Goal: Transaction & Acquisition: Purchase product/service

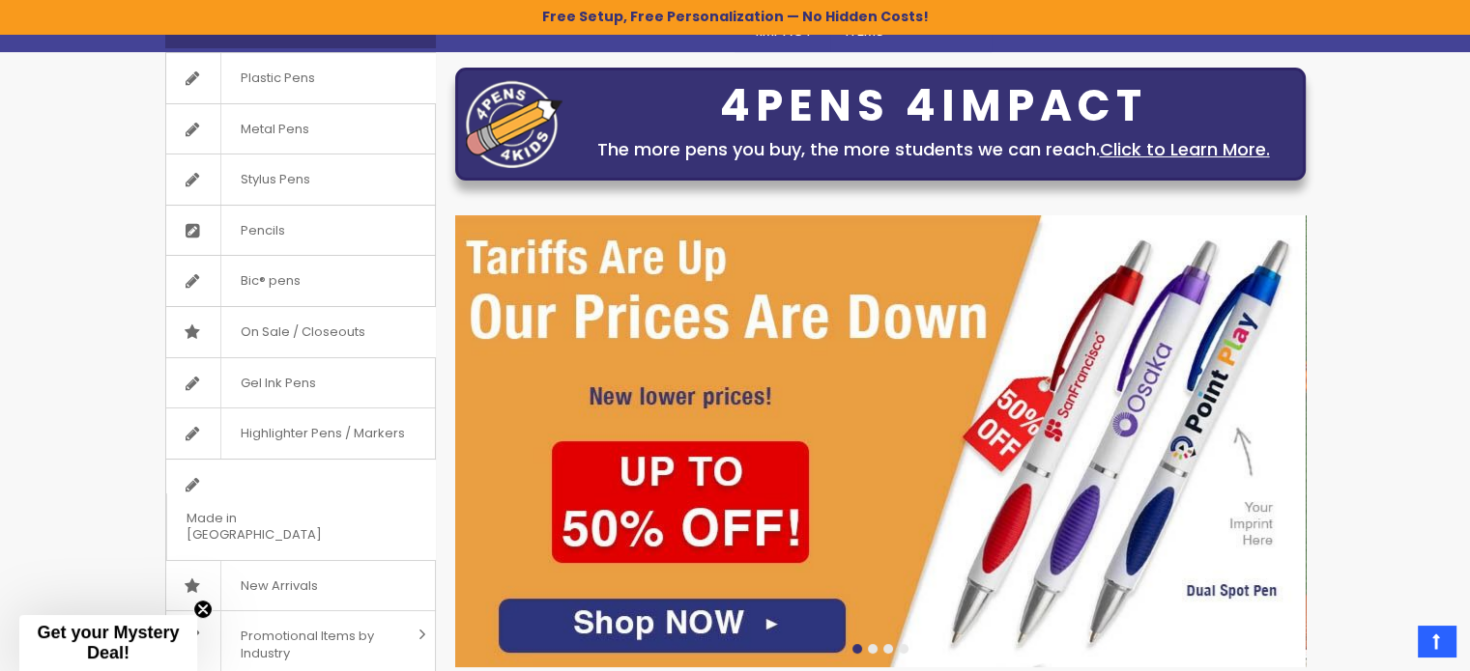
scroll to position [130, 0]
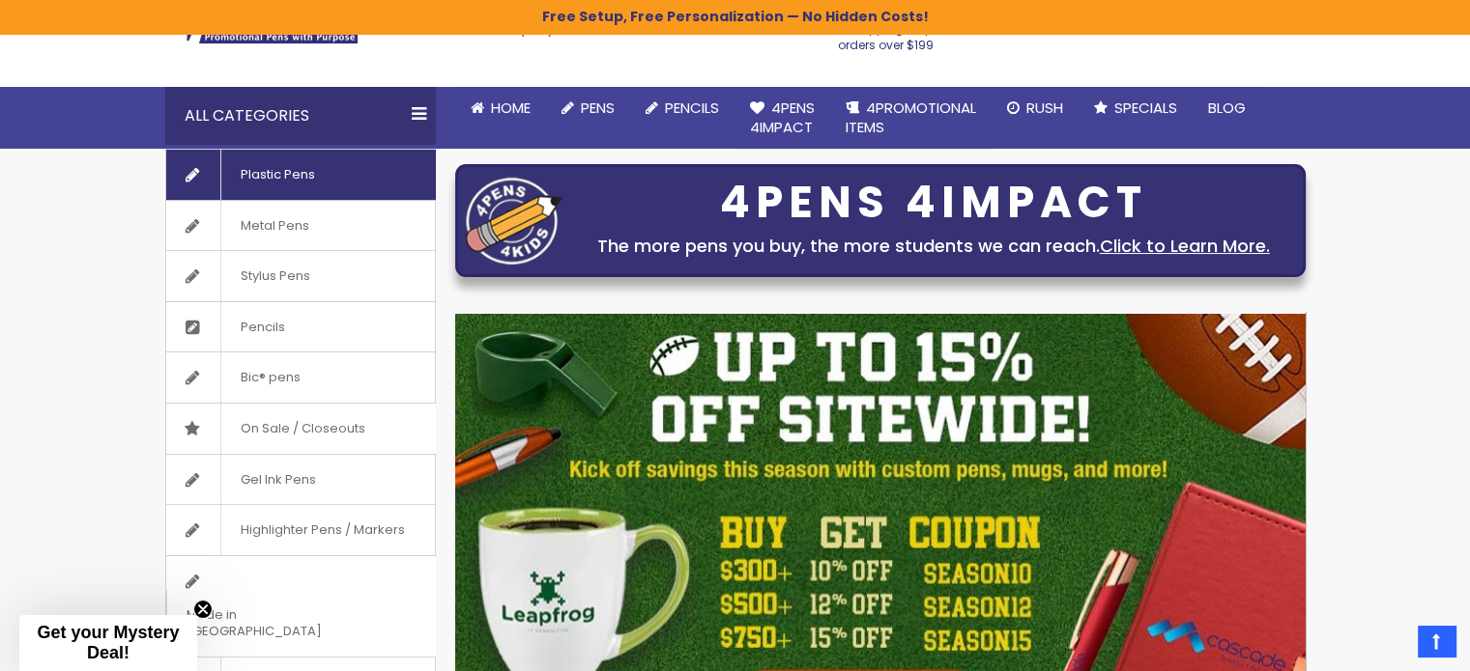
click at [276, 161] on span "Plastic Pens" at bounding box center [277, 175] width 114 height 50
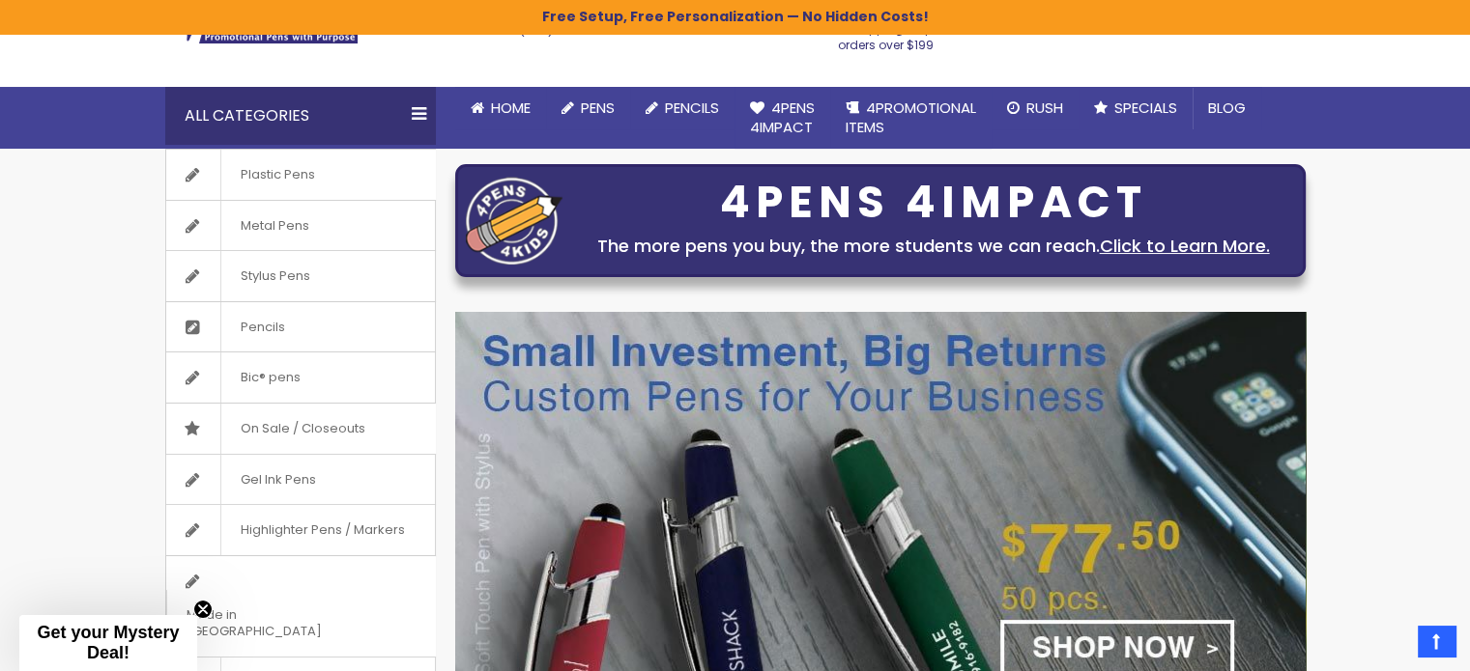
scroll to position [227, 0]
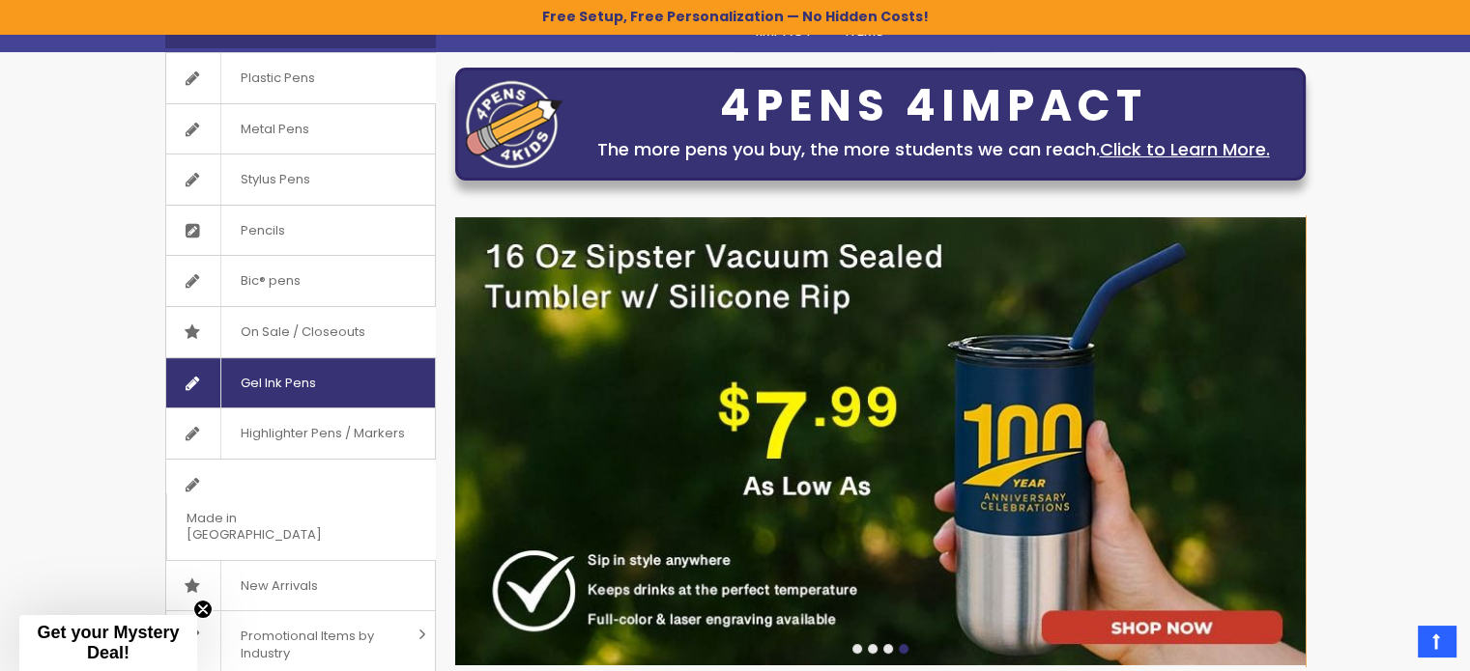
click at [204, 372] on icon at bounding box center [190, 375] width 48 height 34
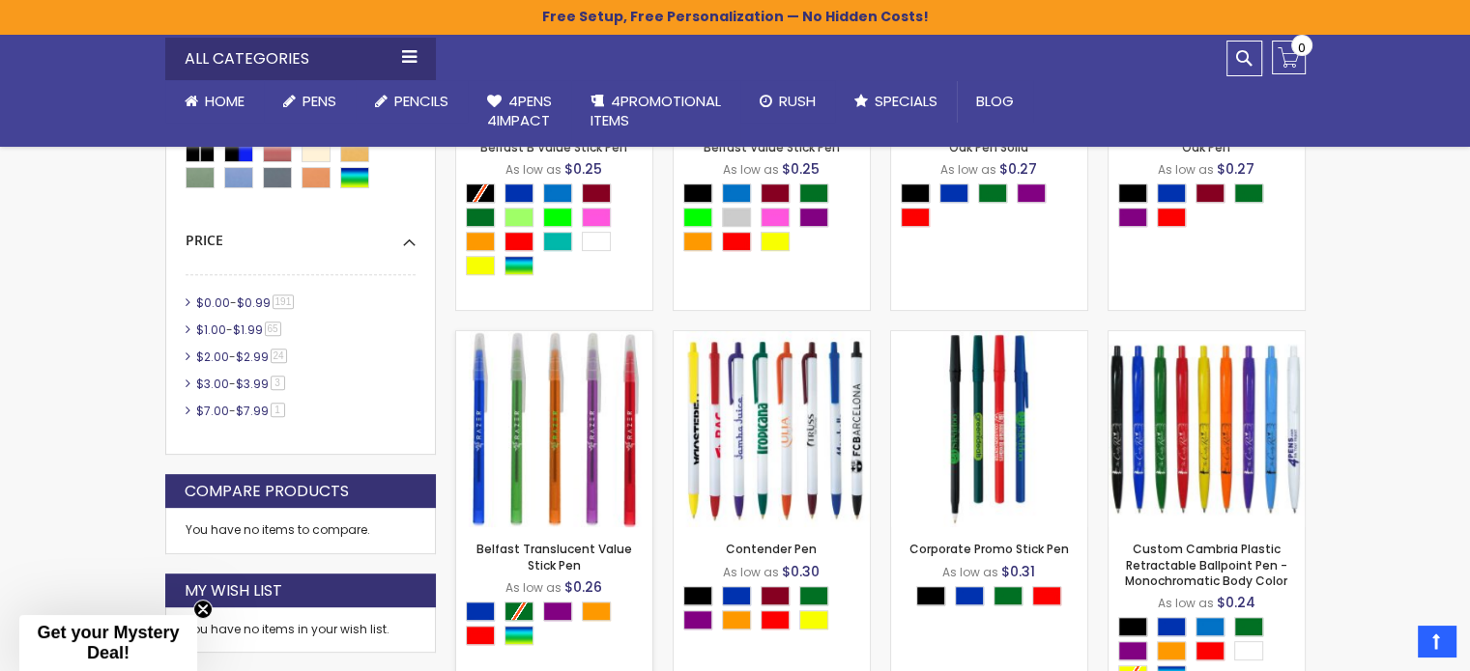
scroll to position [1000, 0]
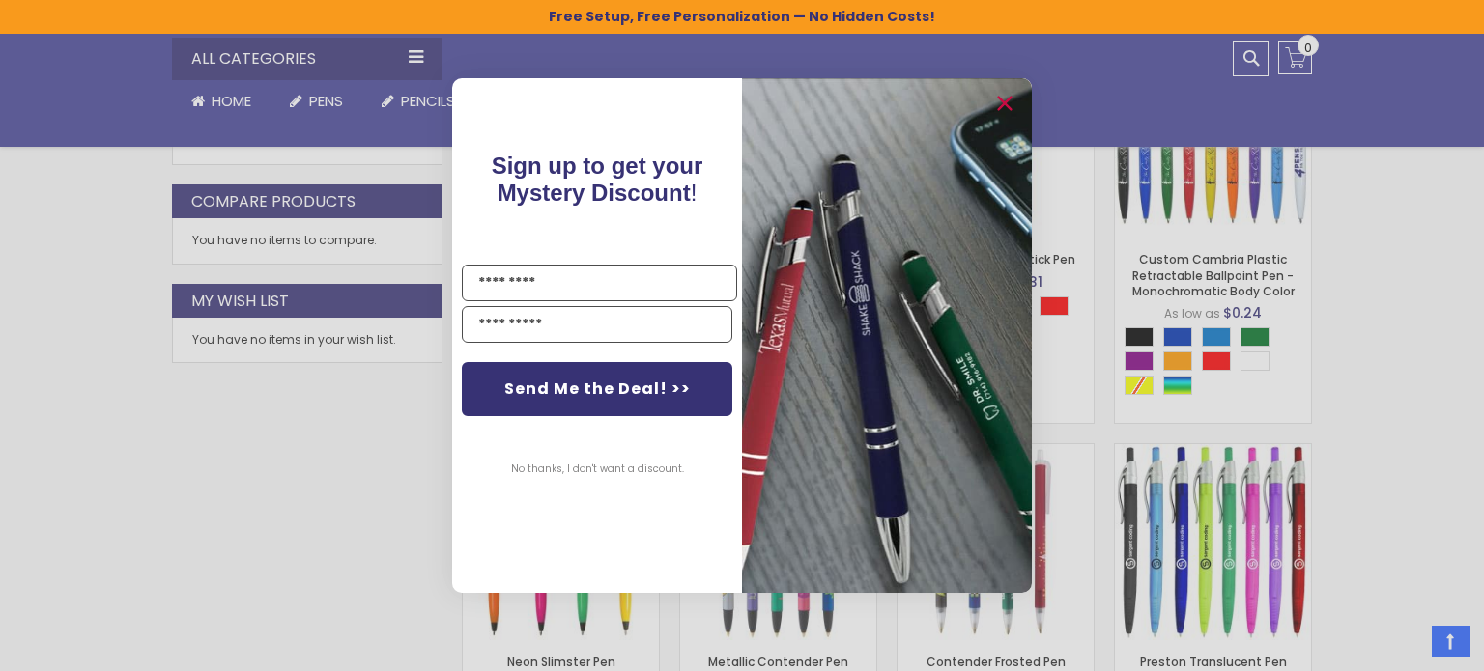
click at [642, 468] on button "No thanks, I don't want a discount." at bounding box center [597, 469] width 192 height 48
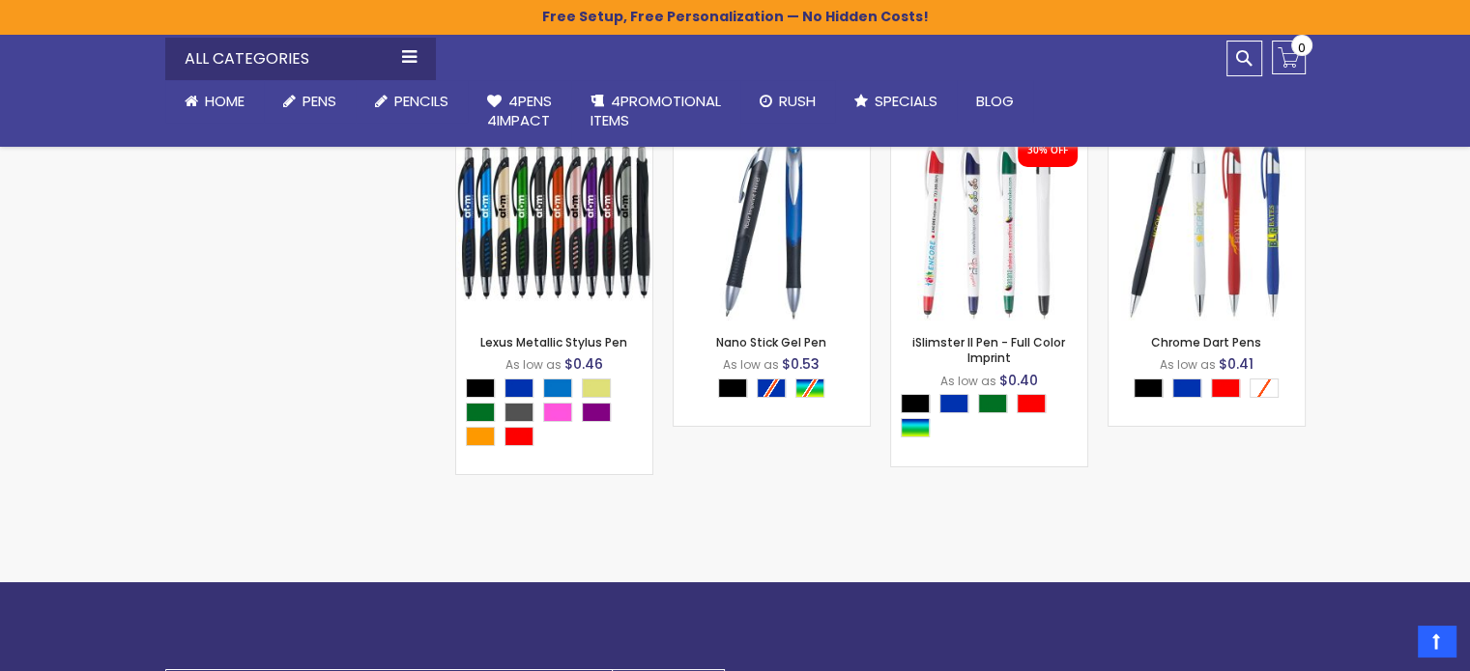
scroll to position [7087, 0]
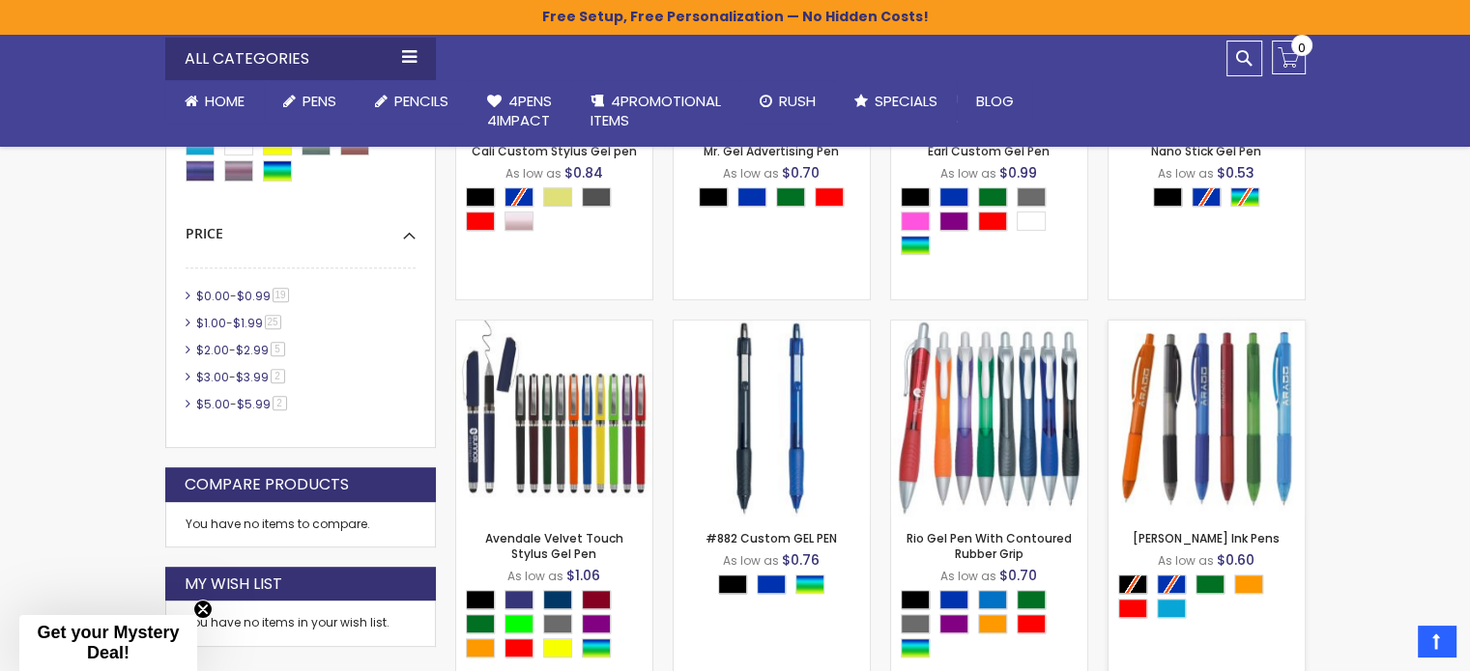
scroll to position [420, 0]
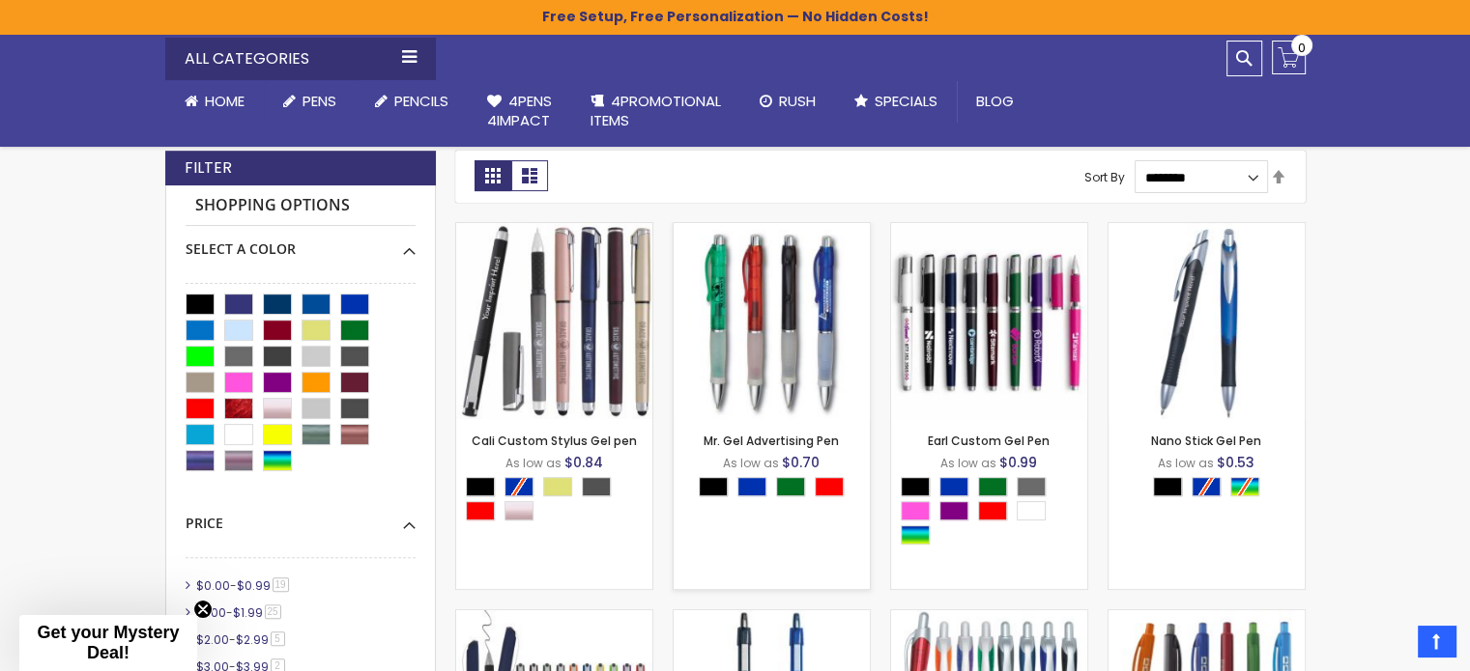
click at [726, 292] on img at bounding box center [771, 321] width 196 height 196
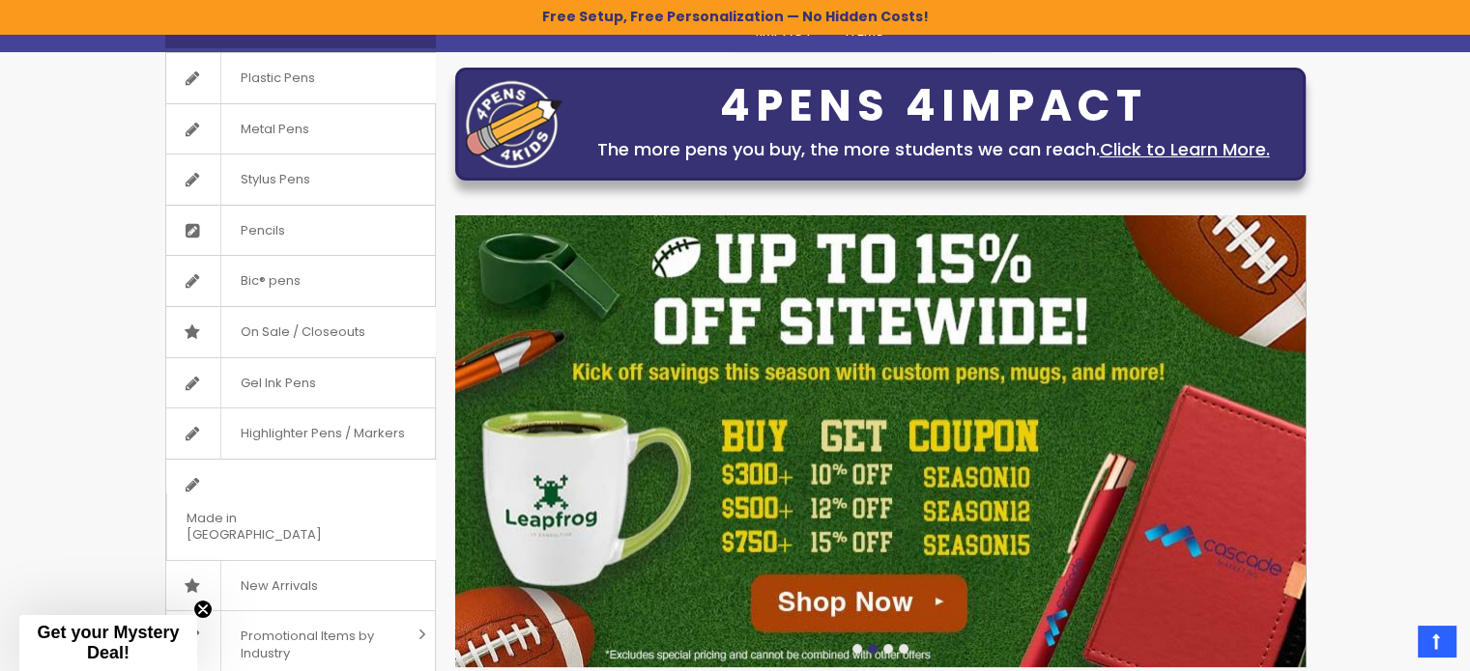
scroll to position [324, 0]
